Goal: Answer question/provide support

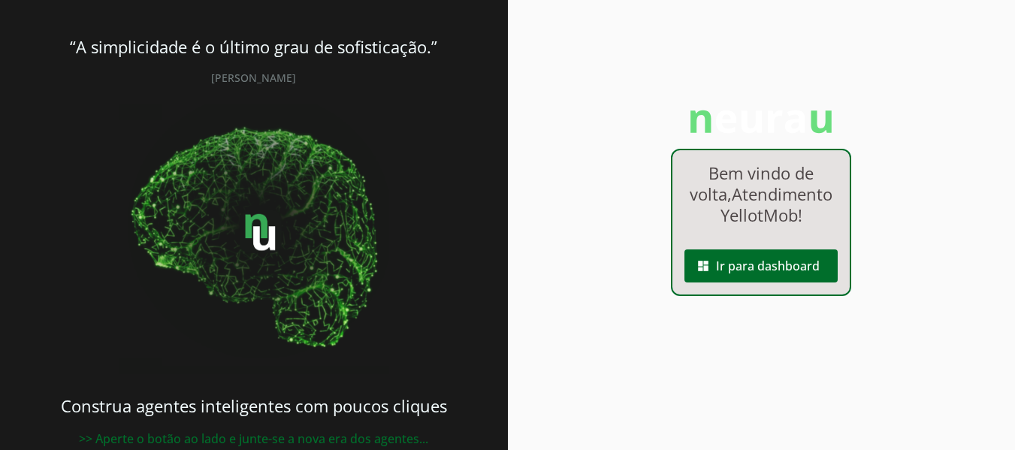
click at [788, 250] on div "Bem vindo de volta, Atendimento YellotMob ! dashboard Ir para dashboard" at bounding box center [761, 222] width 180 height 147
click at [766, 250] on link "dashboard Ir para dashboard" at bounding box center [760, 243] width 177 height 13
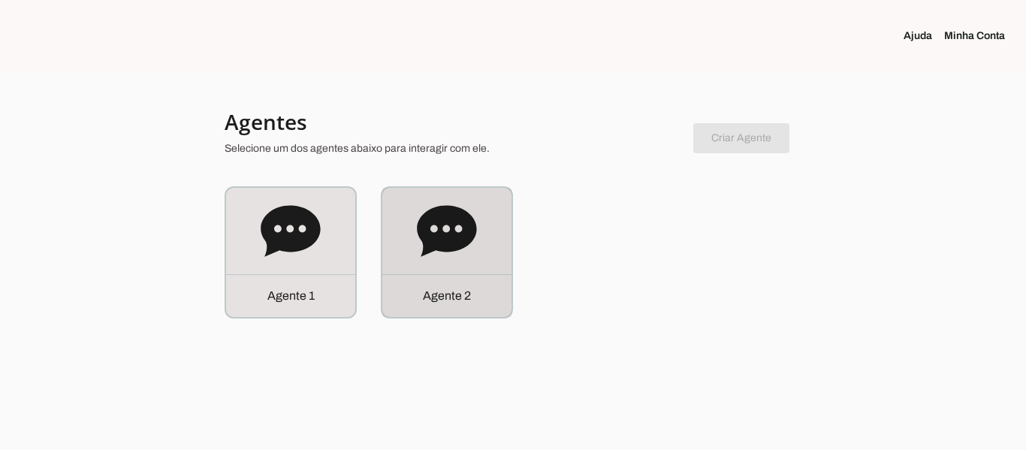
click at [432, 267] on div "Agente 2" at bounding box center [446, 252] width 129 height 129
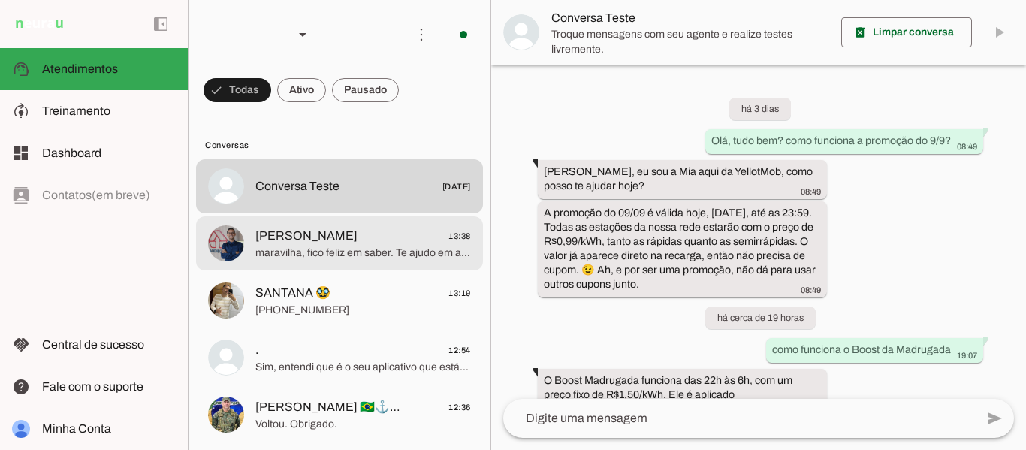
scroll to position [104, 0]
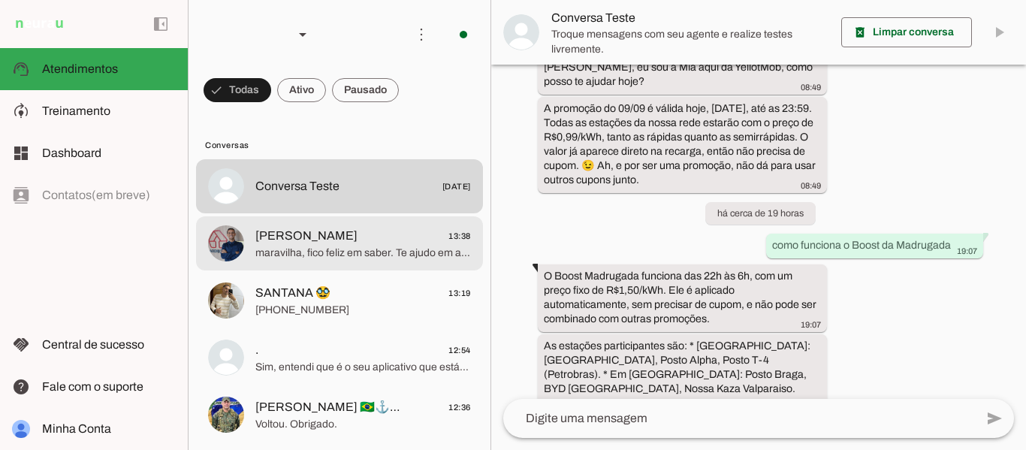
click at [314, 257] on span "maravilha, fico feliz em saber. Te ajudo em algo mais?" at bounding box center [363, 253] width 216 height 15
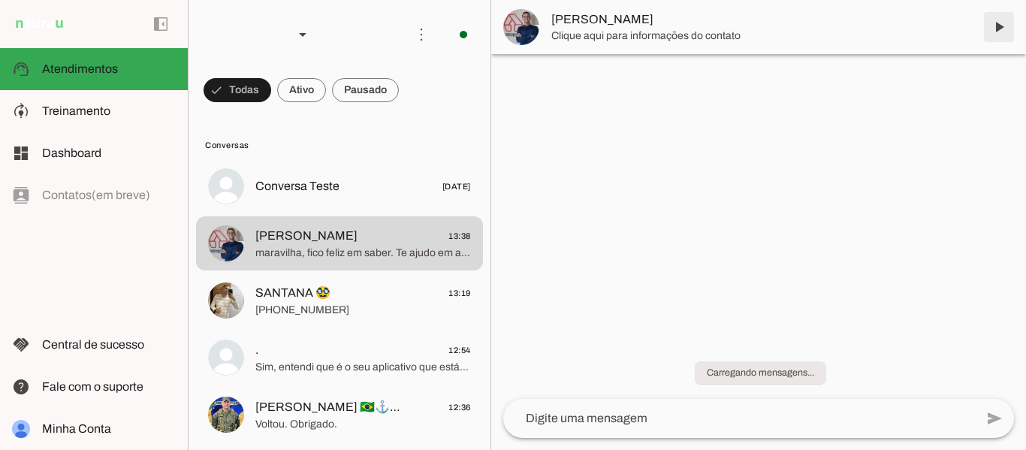
click at [1001, 29] on span at bounding box center [999, 27] width 36 height 36
click at [315, 307] on span "[PHONE_NUMBER]" at bounding box center [363, 310] width 216 height 15
